Goal: Task Accomplishment & Management: Complete application form

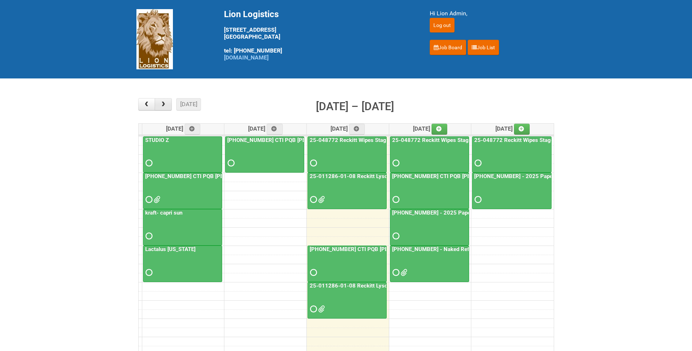
click at [169, 104] on button "button" at bounding box center [163, 104] width 17 height 12
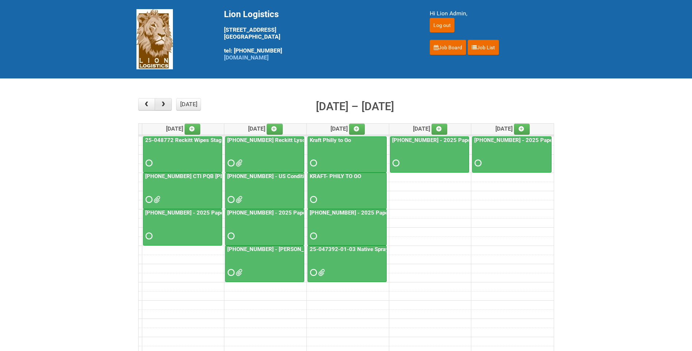
click at [169, 104] on button "button" at bounding box center [163, 104] width 17 height 12
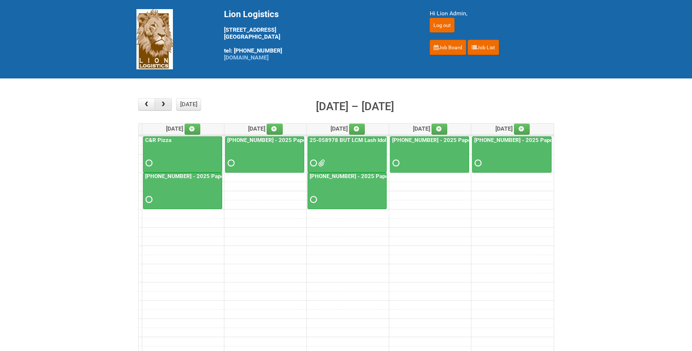
click at [169, 104] on button "button" at bounding box center [163, 104] width 17 height 12
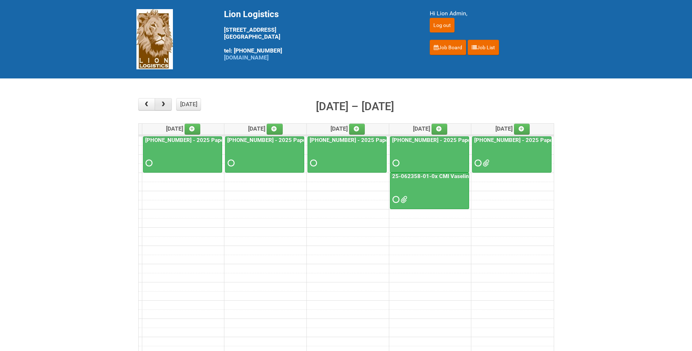
click at [169, 104] on button "button" at bounding box center [163, 104] width 17 height 12
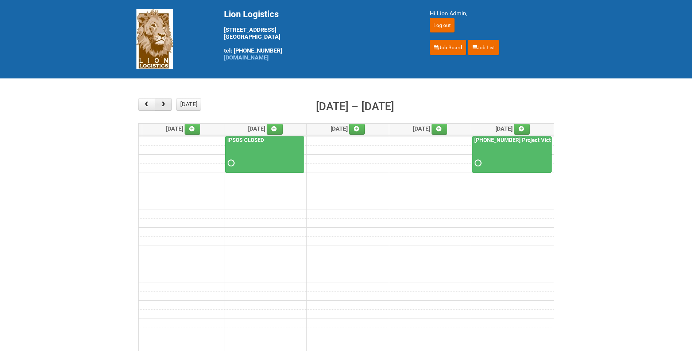
click at [152, 102] on button "button" at bounding box center [146, 104] width 17 height 12
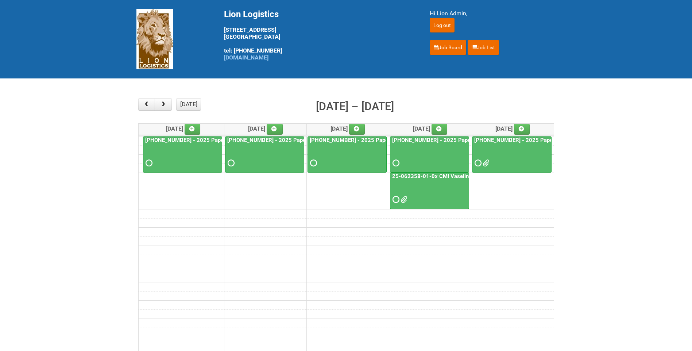
click at [446, 176] on link "25-062358-01-0x CMI Vaseline CR Holistic Superiority US HUT" at bounding box center [471, 176] width 160 height 7
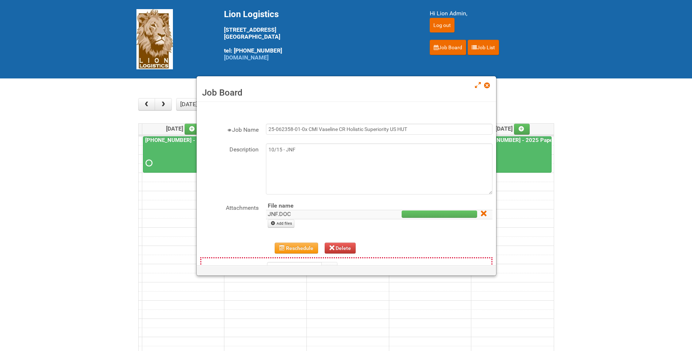
click at [284, 211] on link "JNF.DOC" at bounding box center [279, 213] width 23 height 7
click at [489, 85] on span at bounding box center [486, 85] width 5 height 5
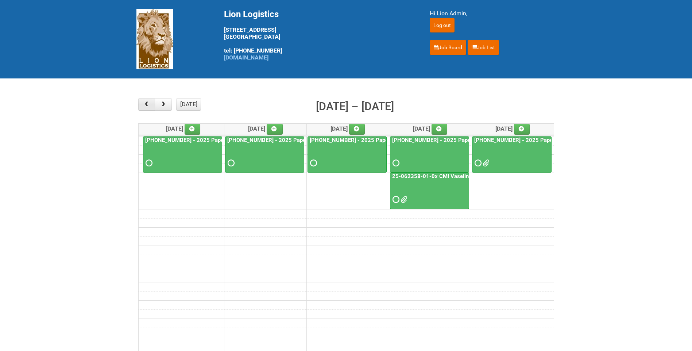
click at [144, 104] on span "button" at bounding box center [146, 104] width 7 height 6
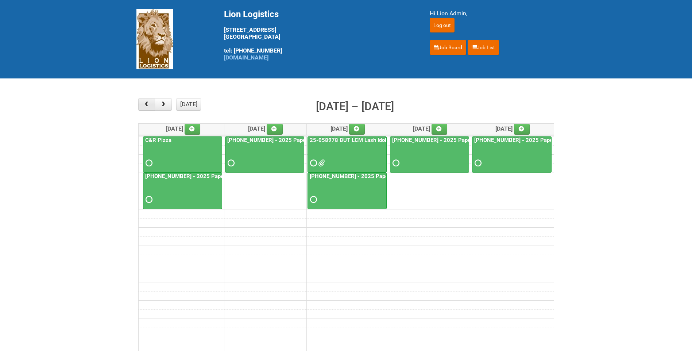
click at [144, 104] on span "button" at bounding box center [146, 104] width 7 height 6
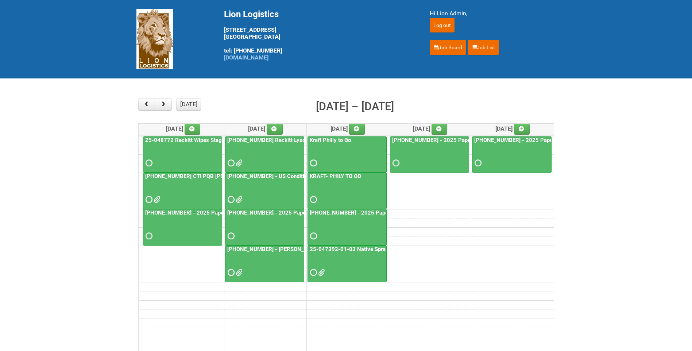
click at [196, 100] on button "today" at bounding box center [188, 104] width 25 height 12
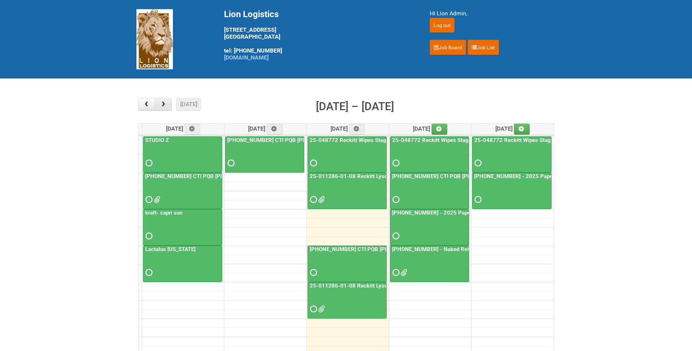
click at [166, 104] on span "button" at bounding box center [163, 104] width 7 height 6
click at [366, 177] on link "25-011286-01-08 Reckitt Lysol Laundry Scented - photos for QC" at bounding box center [389, 176] width 162 height 7
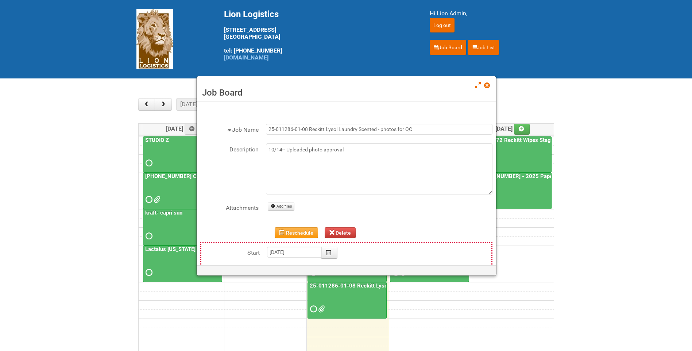
scroll to position [36, 0]
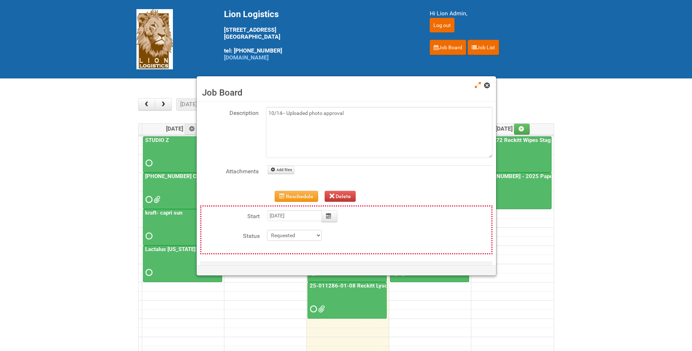
click at [489, 82] on link at bounding box center [487, 86] width 7 height 9
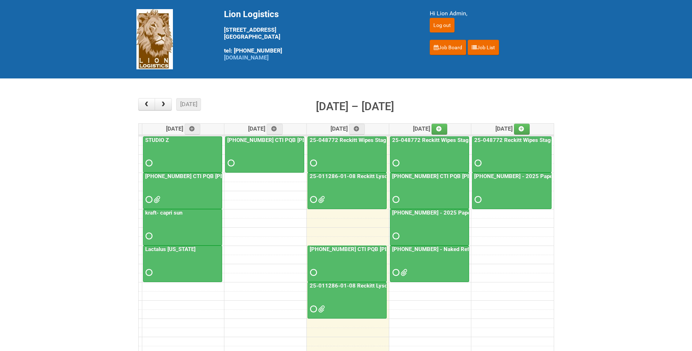
click at [368, 176] on link "25-011286-01-08 Reckitt Lysol Laundry Scented - photos for QC" at bounding box center [389, 176] width 162 height 7
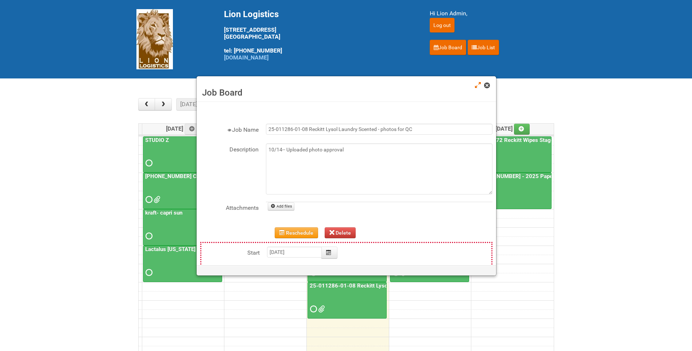
click at [488, 88] on span at bounding box center [486, 85] width 5 height 5
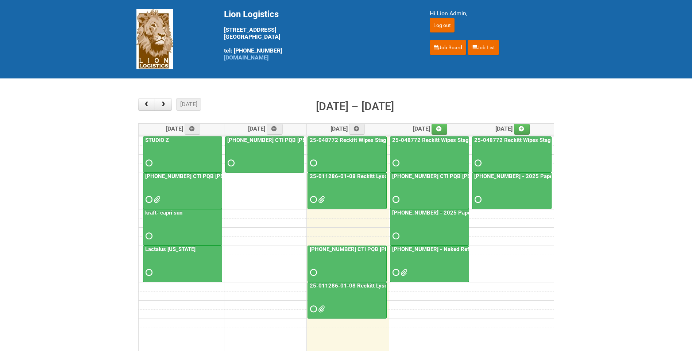
click at [349, 177] on link "25-011286-01-08 Reckitt Lysol Laundry Scented - photos for QC" at bounding box center [389, 176] width 162 height 7
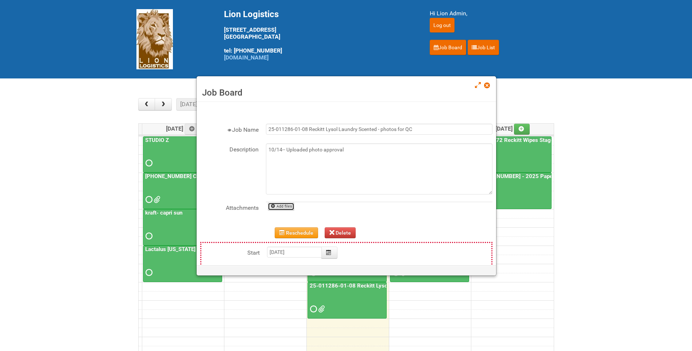
click at [286, 204] on link "Add files" at bounding box center [281, 206] width 27 height 8
type input "C:\fakepath\GROUP 1005 (3)- BACK.jpg"
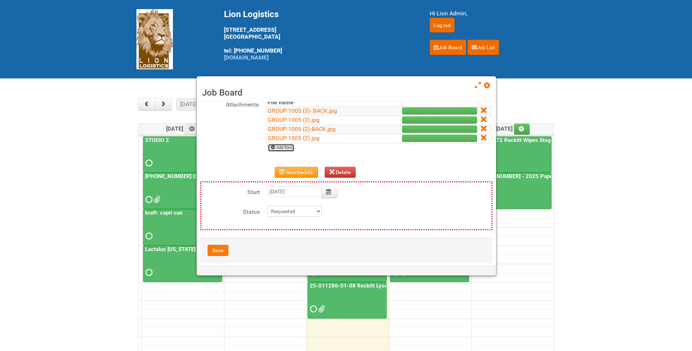
scroll to position [109, 0]
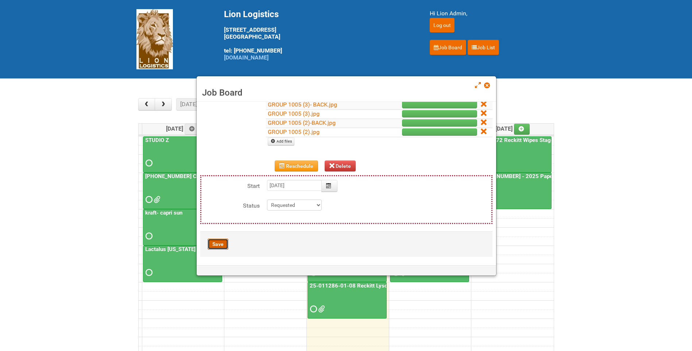
click at [217, 243] on button "Save" at bounding box center [217, 243] width 21 height 11
type input "2025-10-15 11:00:00"
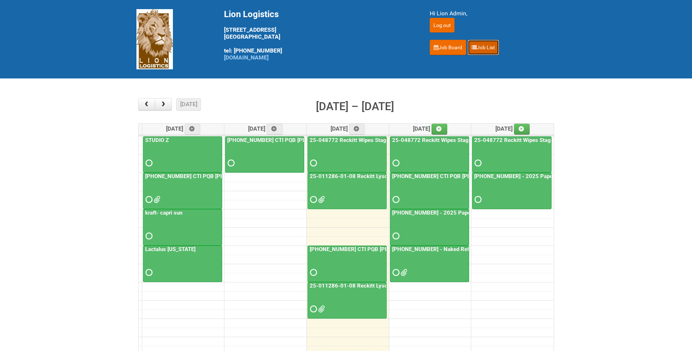
click at [479, 55] on link "Job List" at bounding box center [482, 47] width 31 height 15
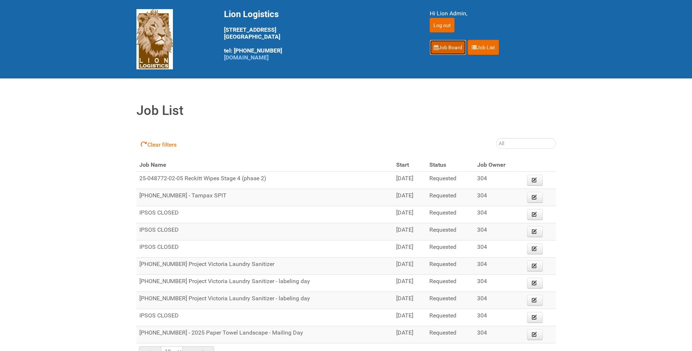
click at [444, 54] on link "Job Board" at bounding box center [448, 47] width 36 height 15
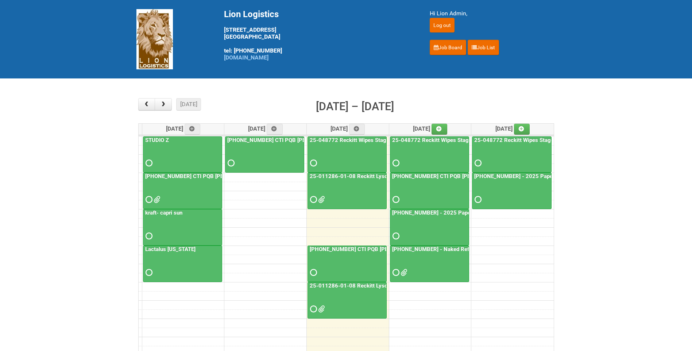
click at [506, 183] on div at bounding box center [512, 193] width 78 height 24
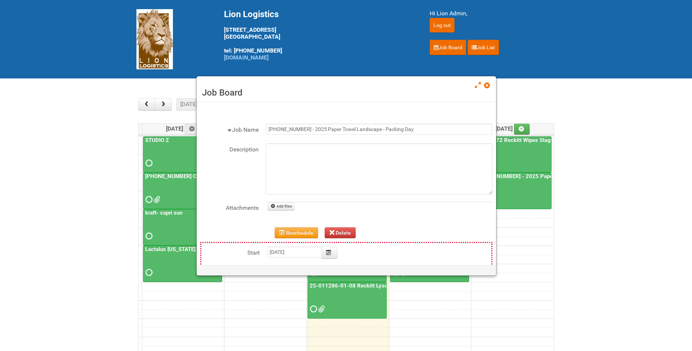
click at [484, 89] on link at bounding box center [487, 86] width 7 height 9
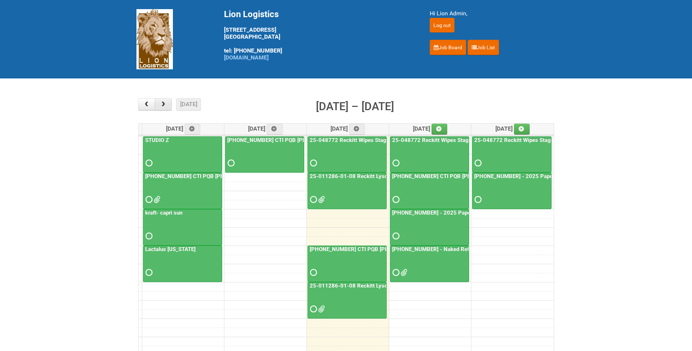
click at [161, 105] on span "button" at bounding box center [163, 104] width 7 height 6
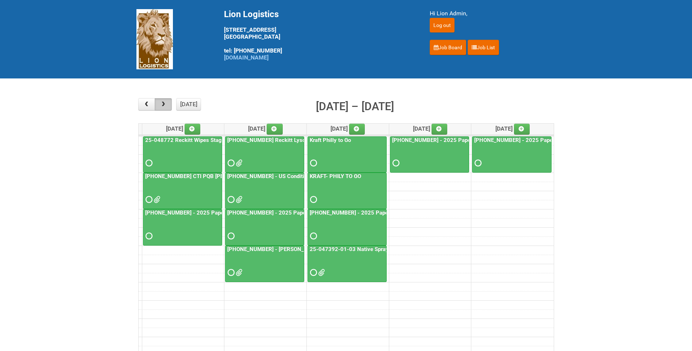
click at [165, 102] on span "button" at bounding box center [163, 104] width 7 height 6
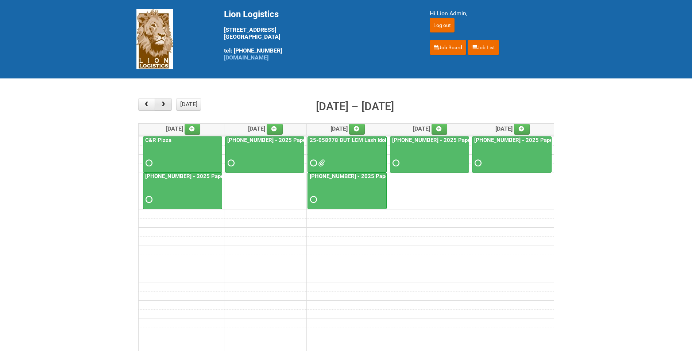
click at [160, 105] on span "button" at bounding box center [163, 104] width 7 height 6
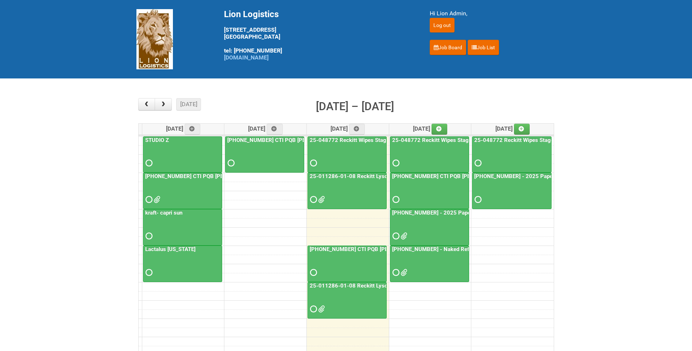
click at [405, 234] on span at bounding box center [402, 235] width 5 height 5
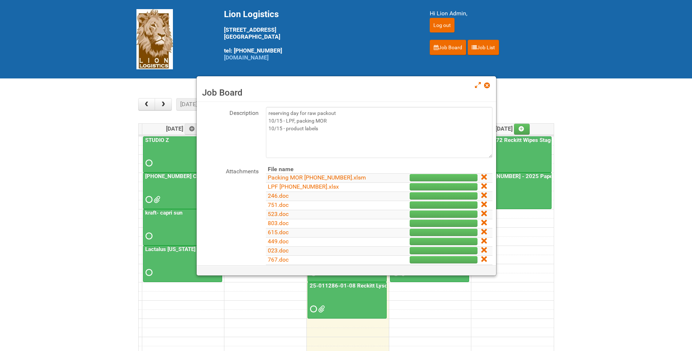
scroll to position [73, 0]
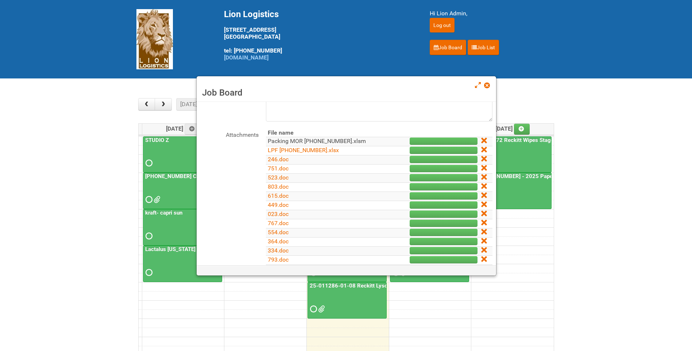
click at [322, 139] on link "Packing MOR [PHONE_NUMBER].xlsm" at bounding box center [317, 140] width 98 height 7
click at [314, 152] on link "LPF [PHONE_NUMBER].xlsx" at bounding box center [303, 150] width 71 height 7
click at [487, 90] on link at bounding box center [487, 86] width 7 height 9
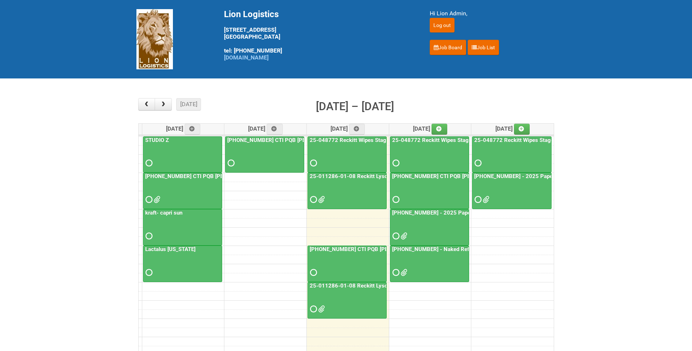
click at [336, 178] on link "25-011286-01-08 Reckitt Lysol Laundry Scented - photos for QC" at bounding box center [389, 176] width 162 height 7
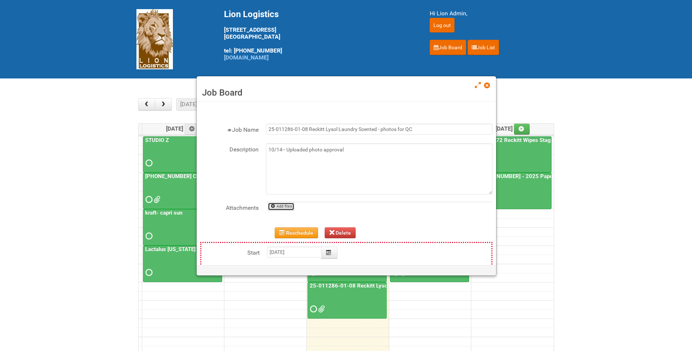
click at [287, 208] on link "Add files" at bounding box center [281, 206] width 27 height 8
type input "C:\fakepath\GROUP 1006 (3)-back.jpg"
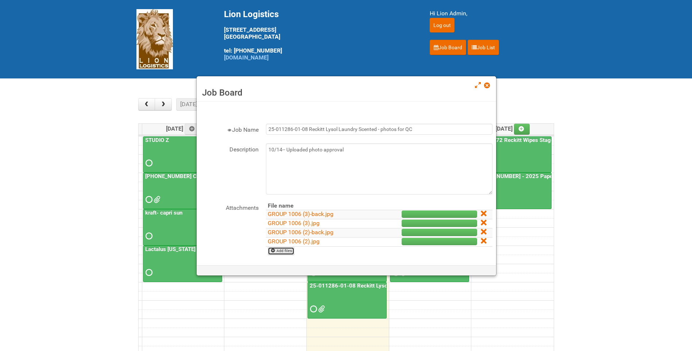
scroll to position [112, 0]
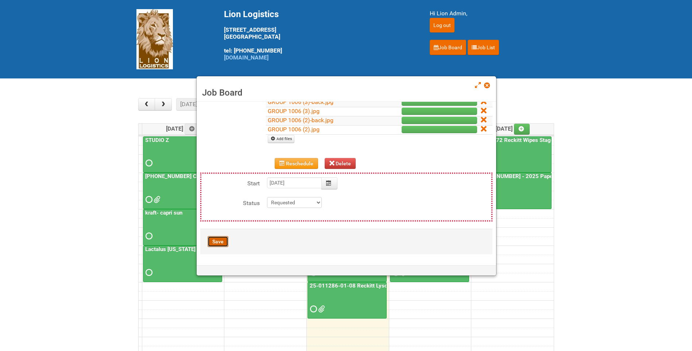
click at [215, 245] on button "Save" at bounding box center [217, 241] width 21 height 11
type input "[DATE] 11:00:00"
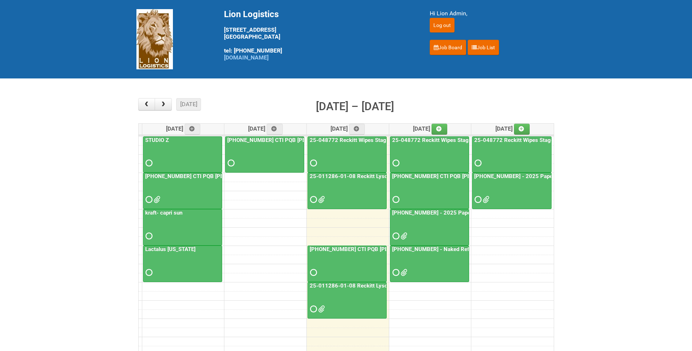
click at [409, 234] on div at bounding box center [430, 230] width 78 height 24
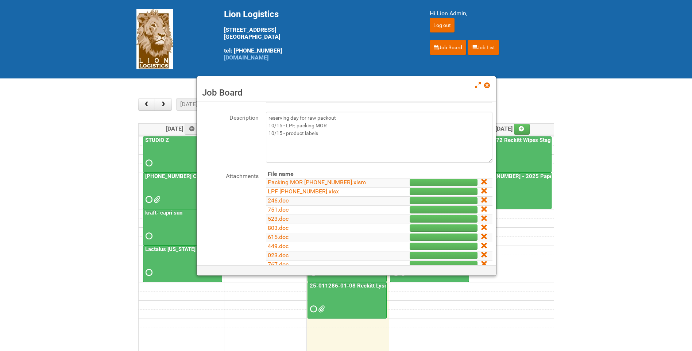
scroll to position [0, 0]
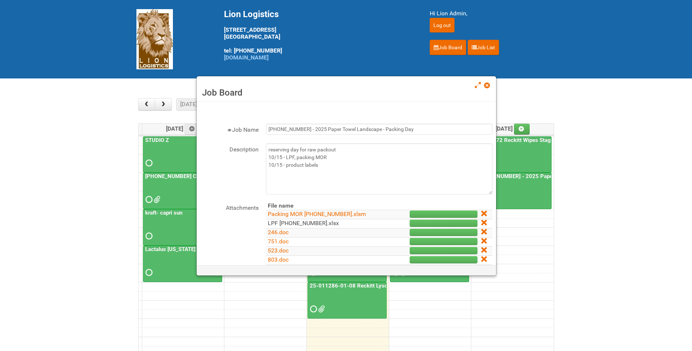
click at [308, 222] on link "LPF [PHONE_NUMBER].xlsx" at bounding box center [303, 223] width 71 height 7
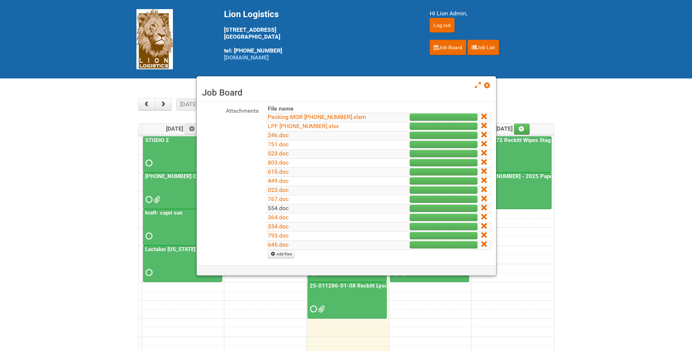
scroll to position [109, 0]
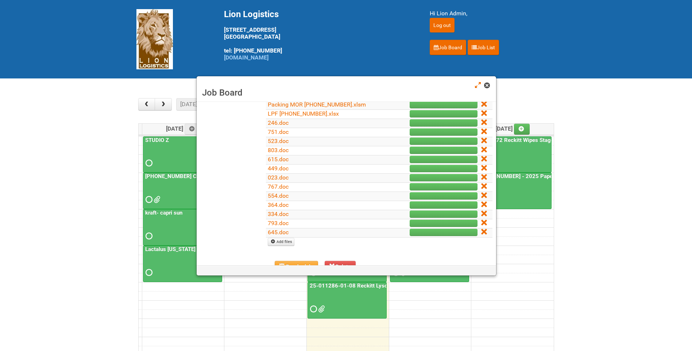
click at [488, 85] on span at bounding box center [486, 85] width 5 height 5
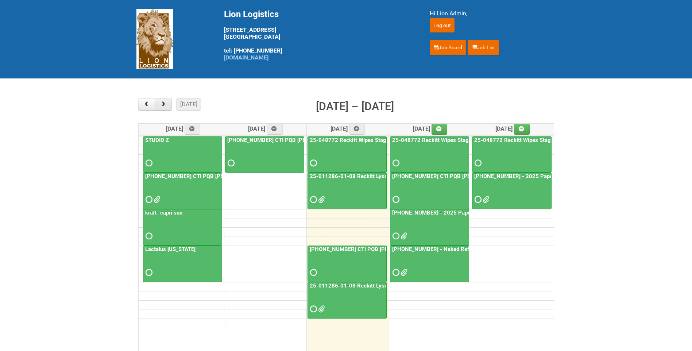
click at [166, 106] on span "button" at bounding box center [163, 104] width 7 height 6
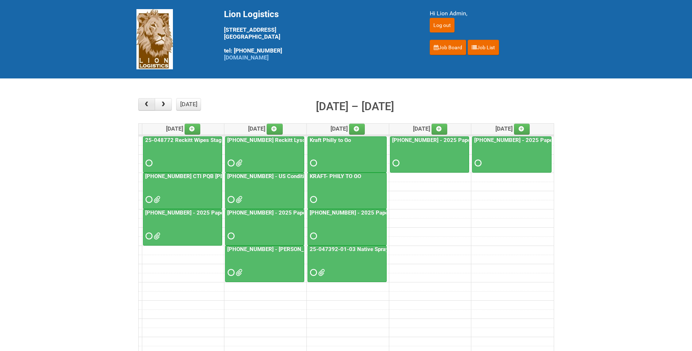
click at [144, 103] on span "button" at bounding box center [146, 104] width 7 height 6
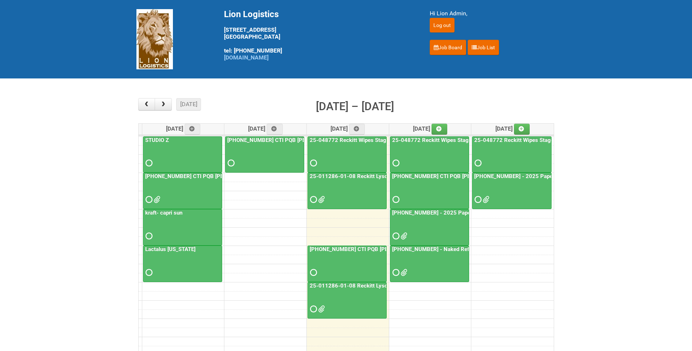
click at [403, 235] on span at bounding box center [402, 235] width 5 height 5
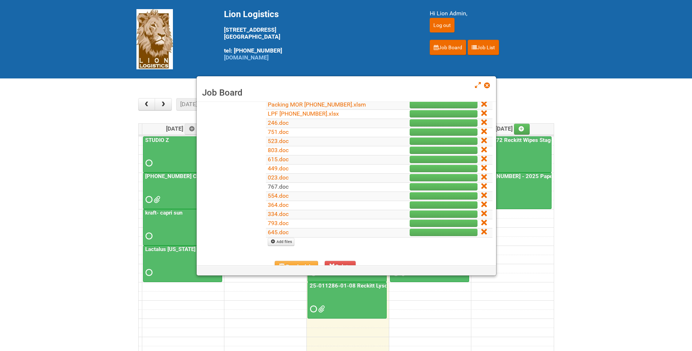
click at [277, 186] on link "767.doc" at bounding box center [278, 186] width 21 height 7
